Goal: Information Seeking & Learning: Learn about a topic

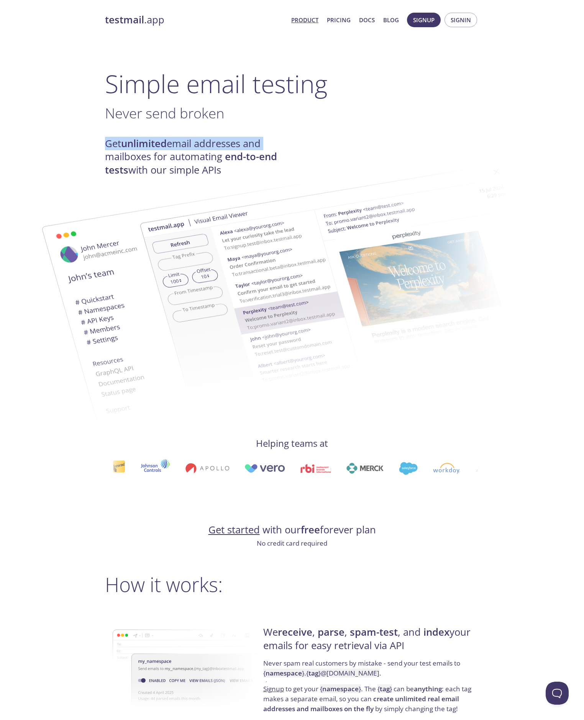
drag, startPoint x: 104, startPoint y: 142, endPoint x: 268, endPoint y: 143, distance: 164.4
click at [268, 143] on h4 "Get unlimited email addresses and mailboxes for automating end-to-end tests wit…" at bounding box center [198, 156] width 187 height 39
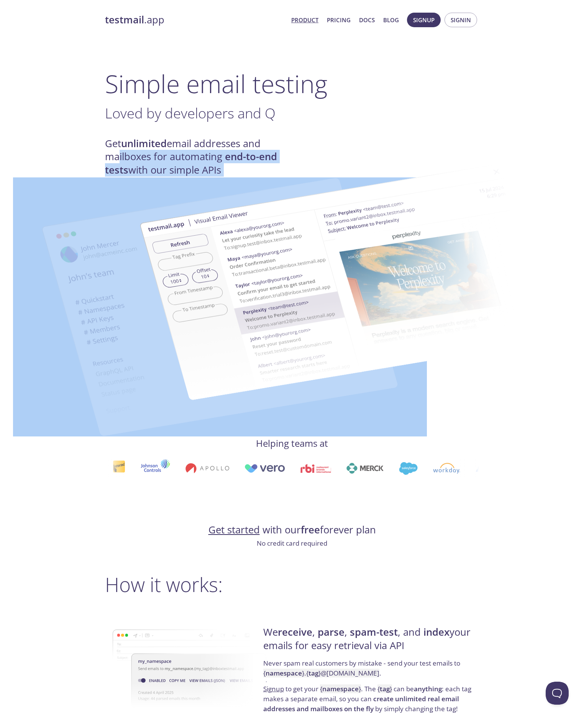
drag, startPoint x: 114, startPoint y: 155, endPoint x: 297, endPoint y: 156, distance: 183.2
click at [297, 156] on img at bounding box center [347, 282] width 414 height 259
click at [204, 164] on img at bounding box center [347, 282] width 414 height 259
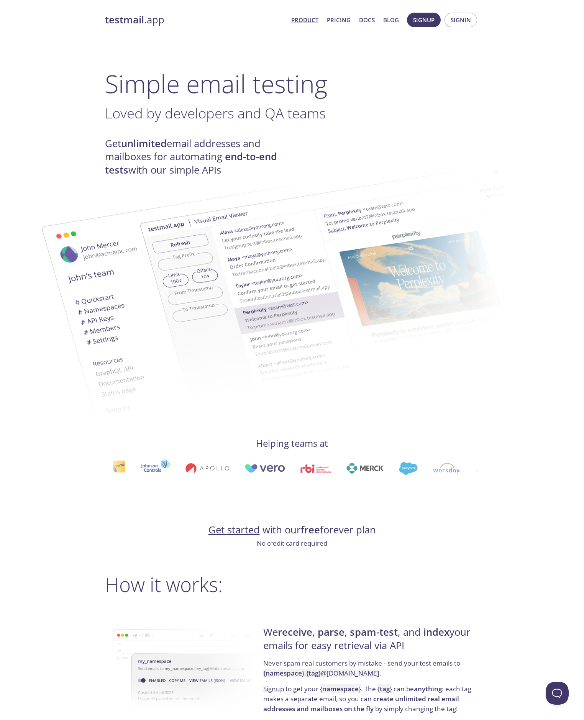
click at [171, 144] on h4 "Get unlimited email addresses and mailboxes for automating end-to-end tests wit…" at bounding box center [198, 156] width 187 height 39
click at [340, 22] on link "Pricing" at bounding box center [339, 20] width 24 height 10
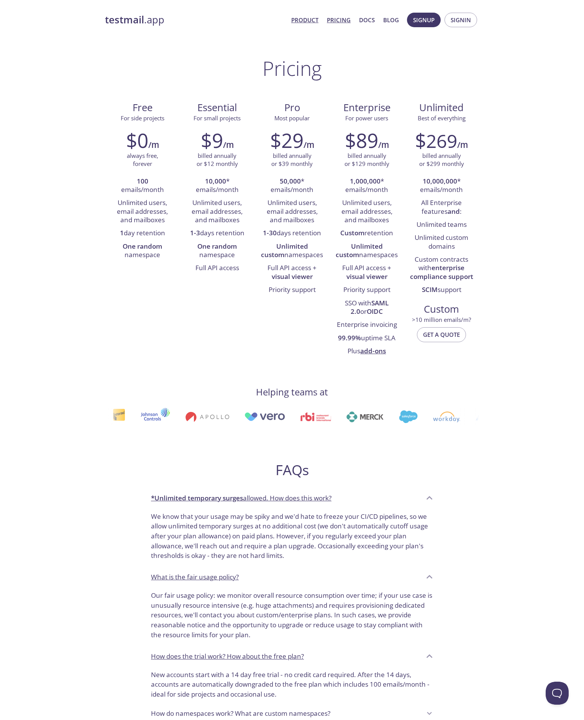
click at [314, 20] on link "Product" at bounding box center [304, 20] width 27 height 10
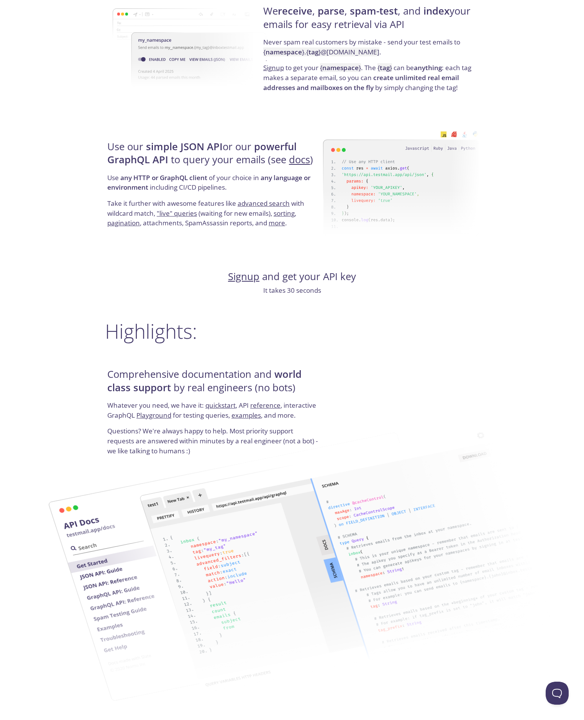
scroll to position [652, 0]
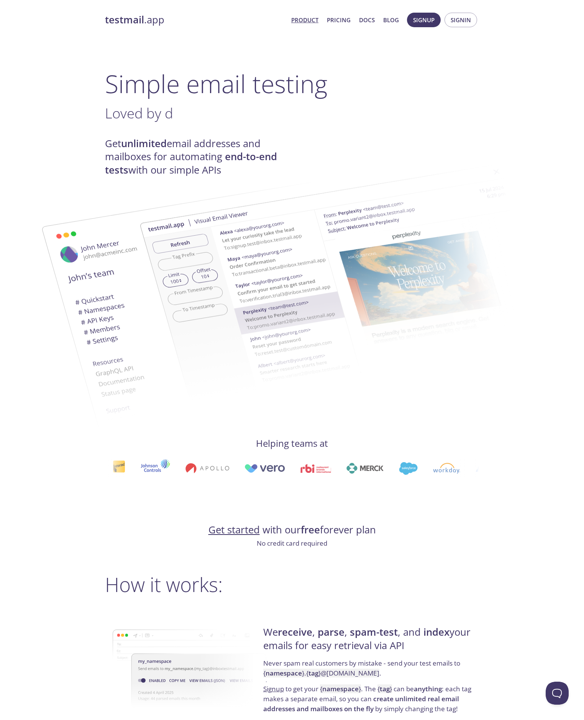
drag, startPoint x: 240, startPoint y: 433, endPoint x: 245, endPoint y: 427, distance: 8.4
